Goal: Navigation & Orientation: Find specific page/section

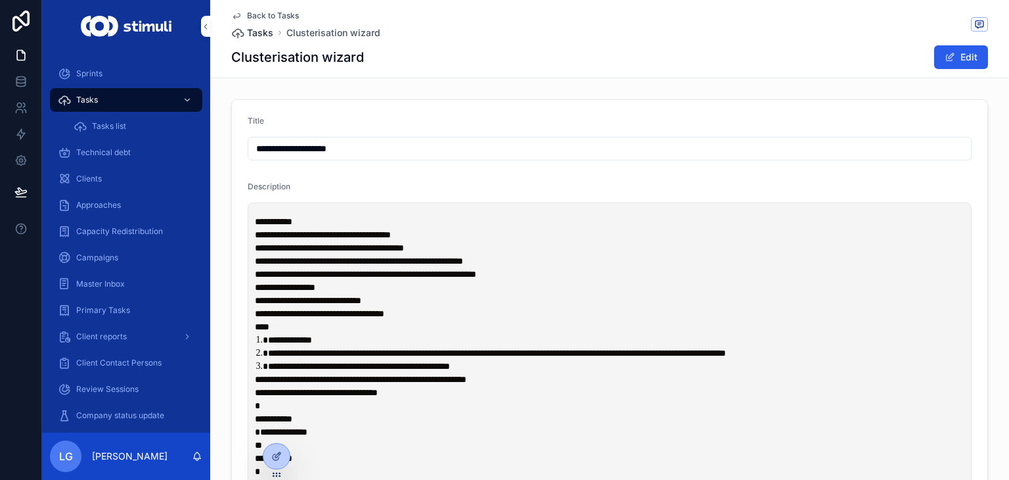
click at [260, 32] on span "Tasks" at bounding box center [260, 32] width 26 height 13
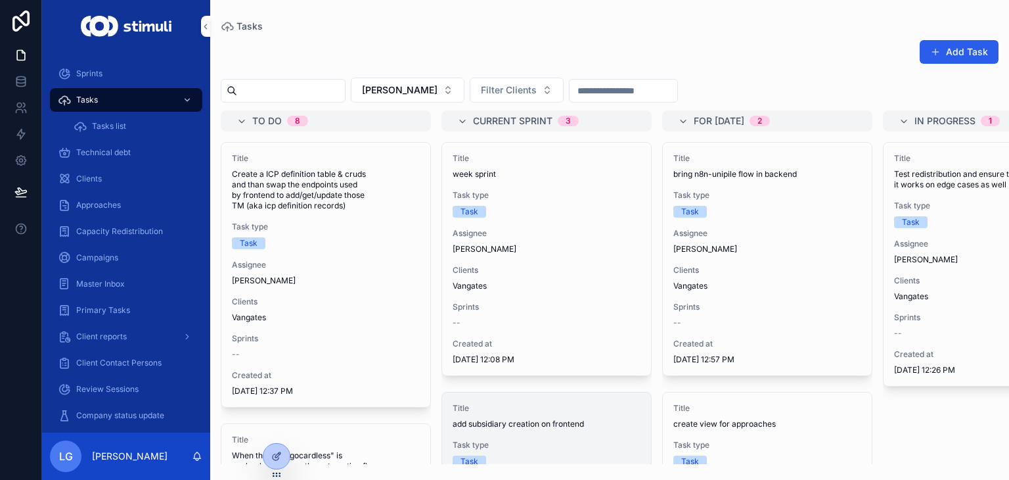
click at [541, 213] on div "Task" at bounding box center [547, 212] width 188 height 12
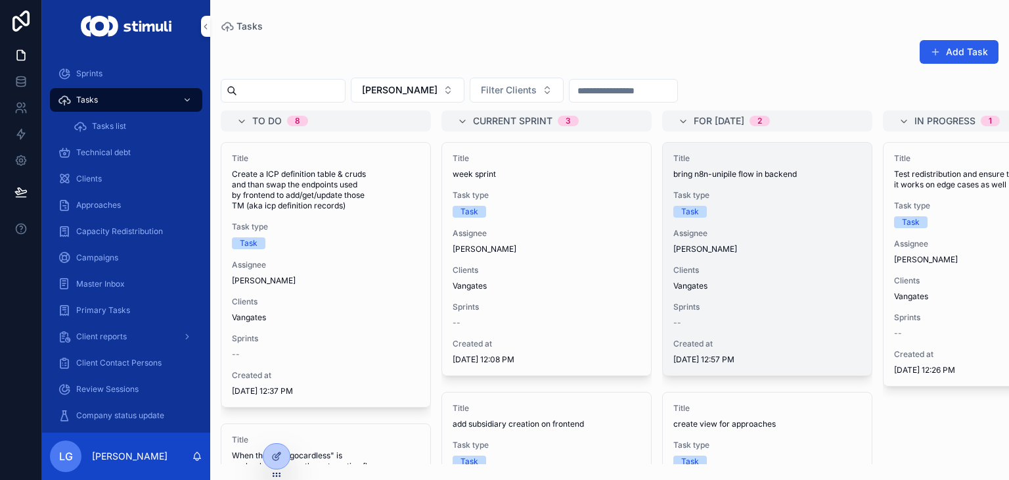
click at [744, 201] on div "Task type Task" at bounding box center [767, 204] width 188 height 28
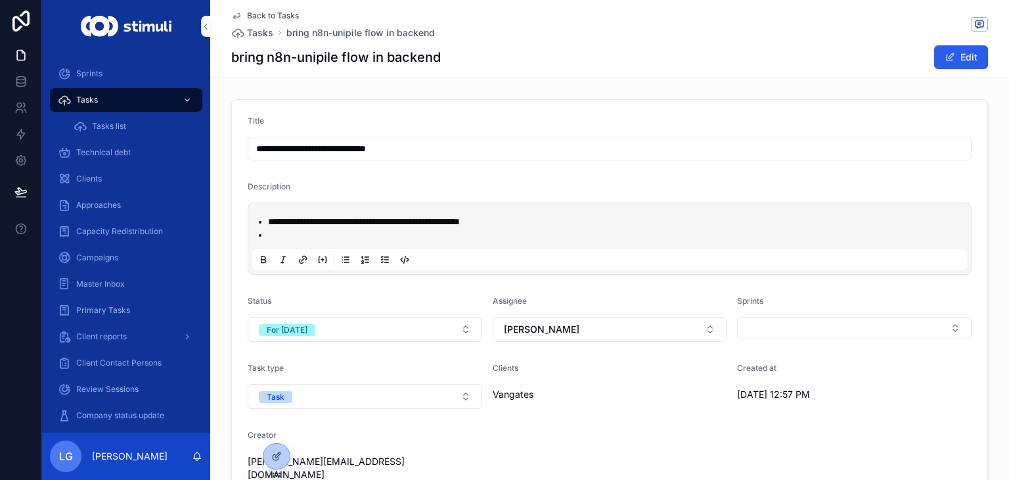
scroll to position [47, 0]
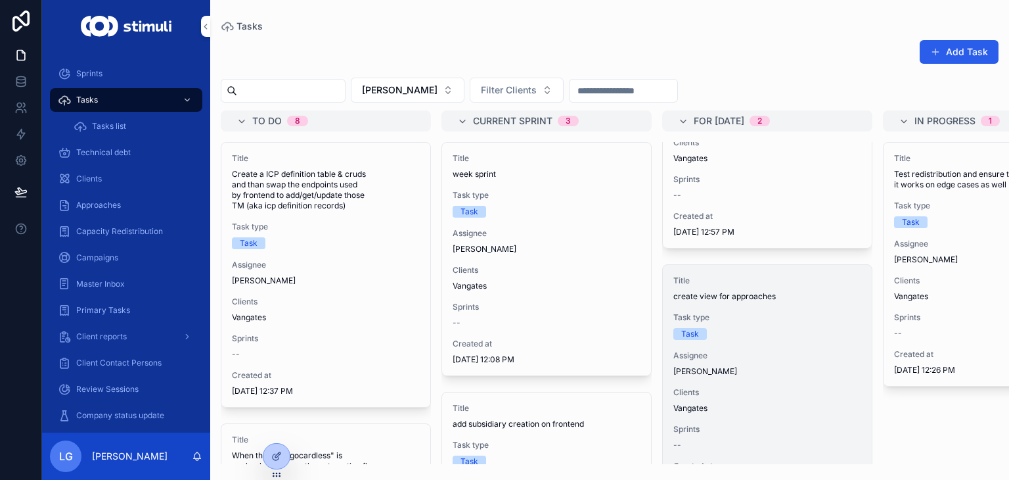
scroll to position [128, 0]
click at [713, 313] on span "Task type" at bounding box center [767, 316] width 188 height 11
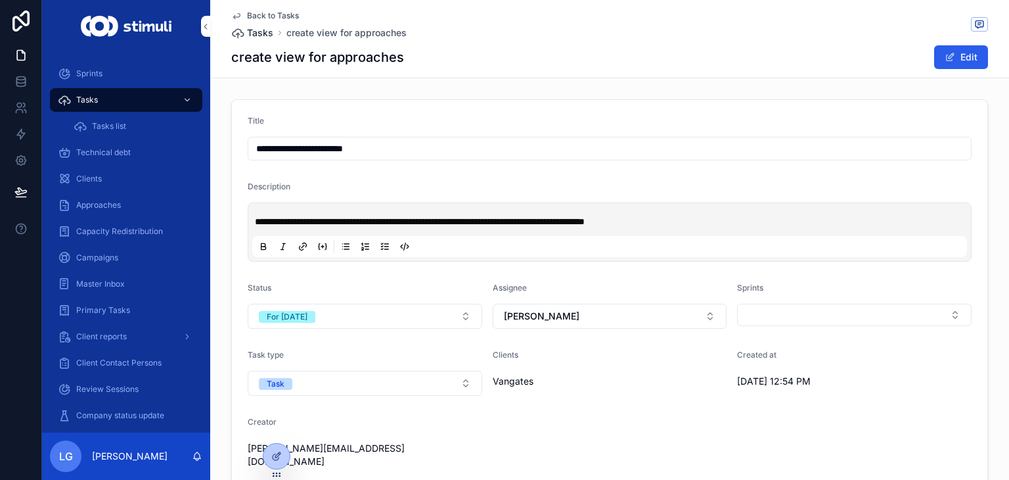
click at [256, 30] on span "Tasks" at bounding box center [260, 32] width 26 height 13
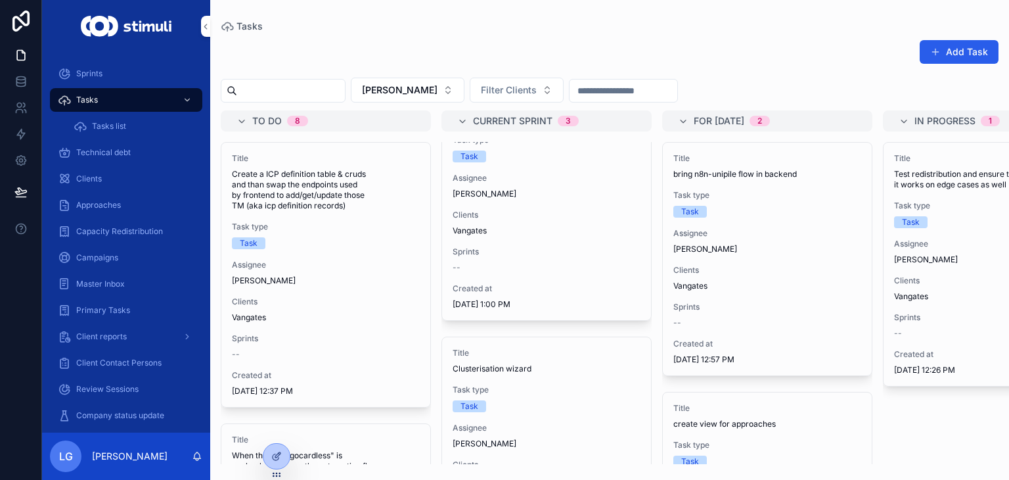
scroll to position [430, 0]
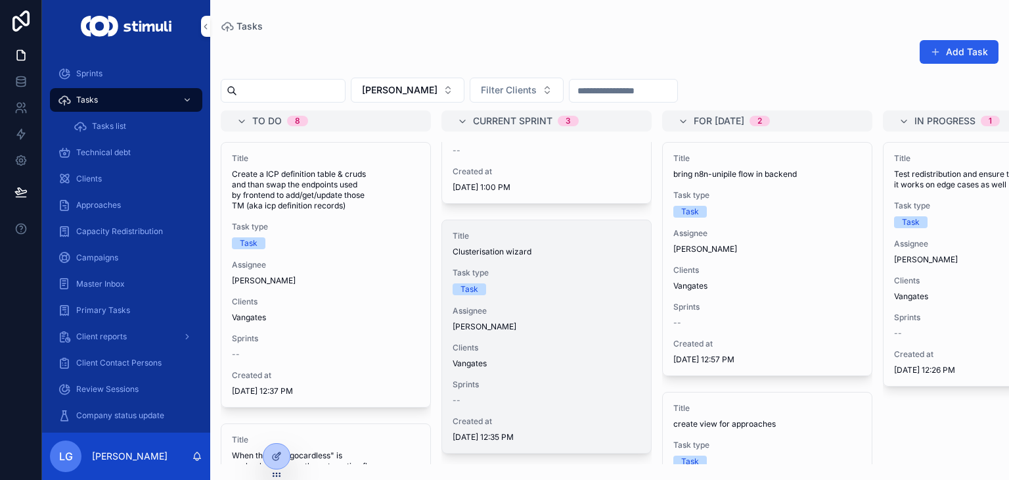
click at [579, 305] on span "Assignee" at bounding box center [547, 310] width 188 height 11
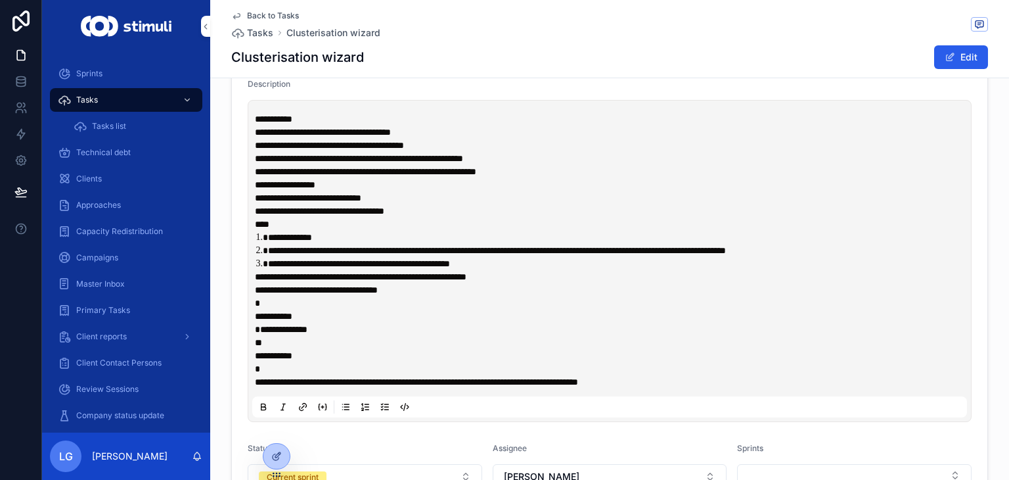
scroll to position [100, 0]
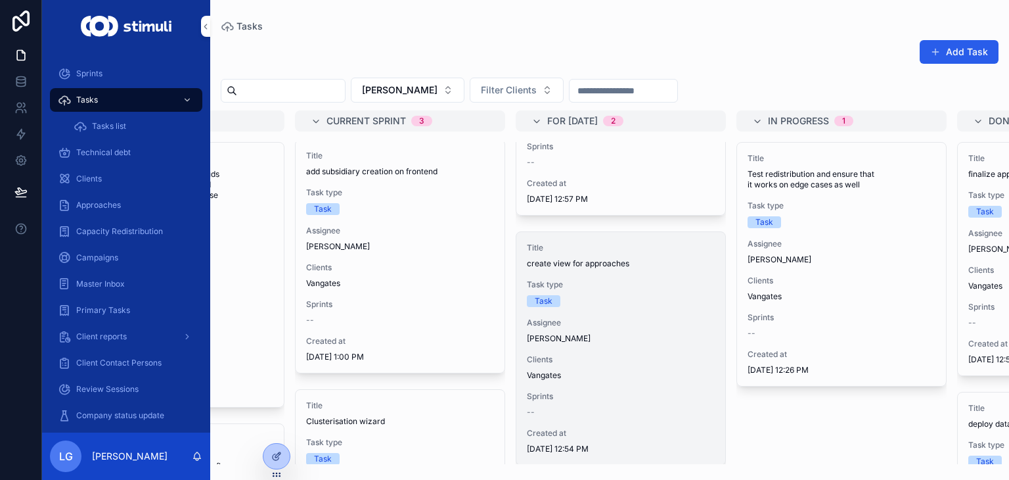
scroll to position [181, 0]
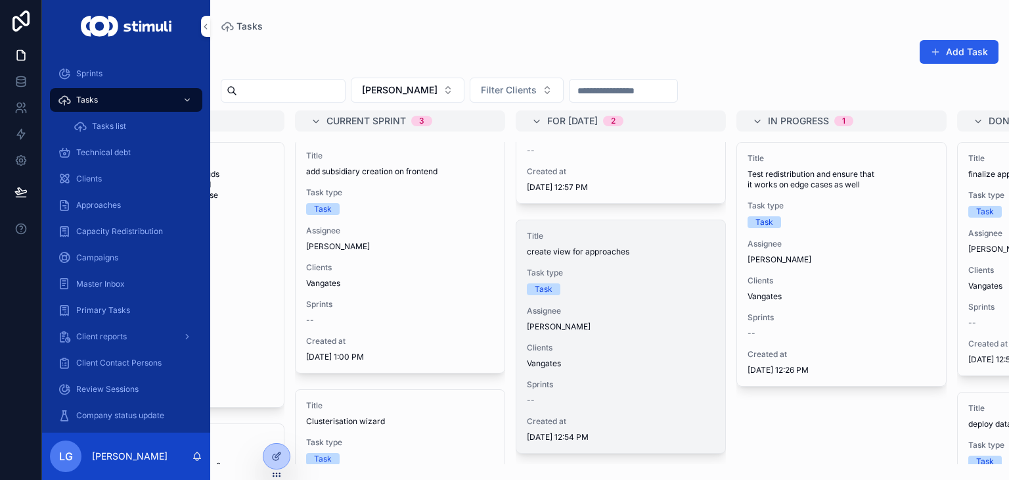
click at [595, 305] on span "Assignee" at bounding box center [621, 310] width 188 height 11
